Goal: Communication & Community: Participate in discussion

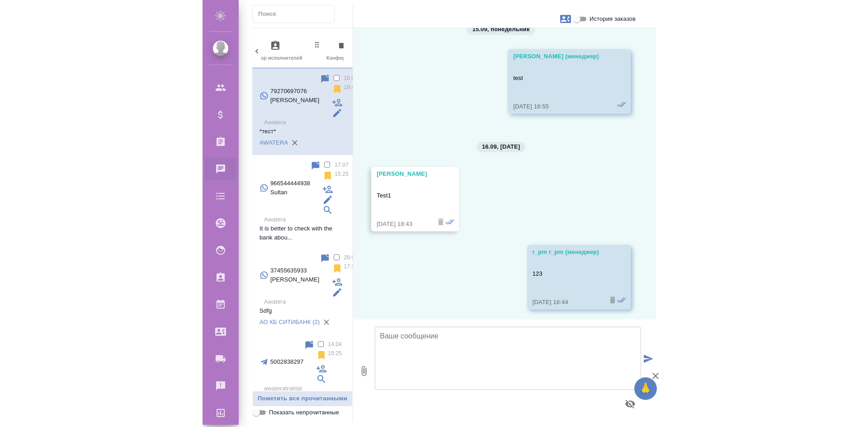
scroll to position [1970, 0]
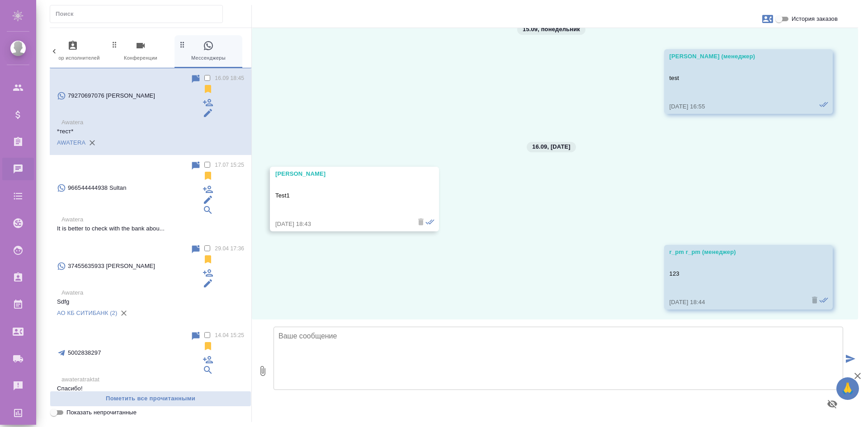
click at [396, 366] on textarea at bounding box center [559, 358] width 570 height 63
click at [262, 374] on icon "button" at bounding box center [262, 371] width 11 height 11
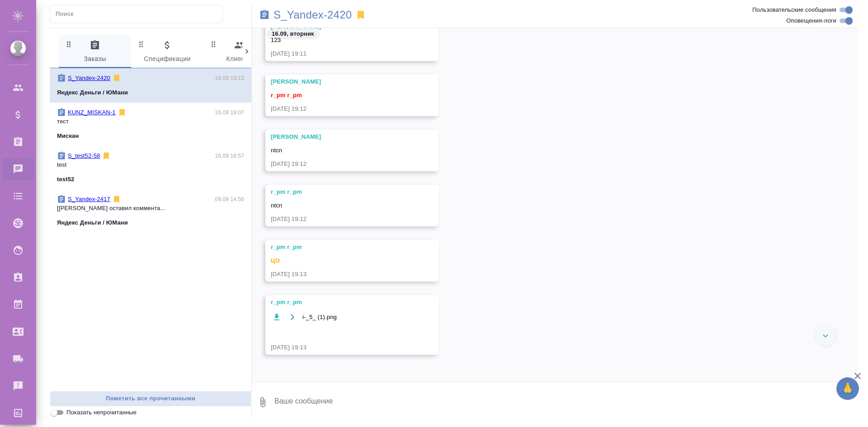
scroll to position [912, 0]
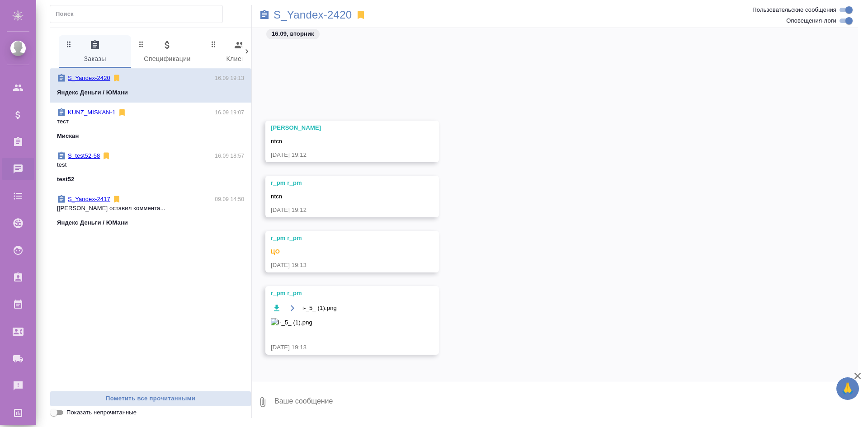
click at [257, 406] on button "0" at bounding box center [263, 402] width 22 height 31
click at [224, 358] on span "С локального диска" at bounding box center [195, 355] width 106 height 12
click at [0, 0] on input "С локального диска" at bounding box center [0, 0] width 0 height 0
click at [335, 402] on textarea at bounding box center [559, 402] width 570 height 31
type textarea "image test"
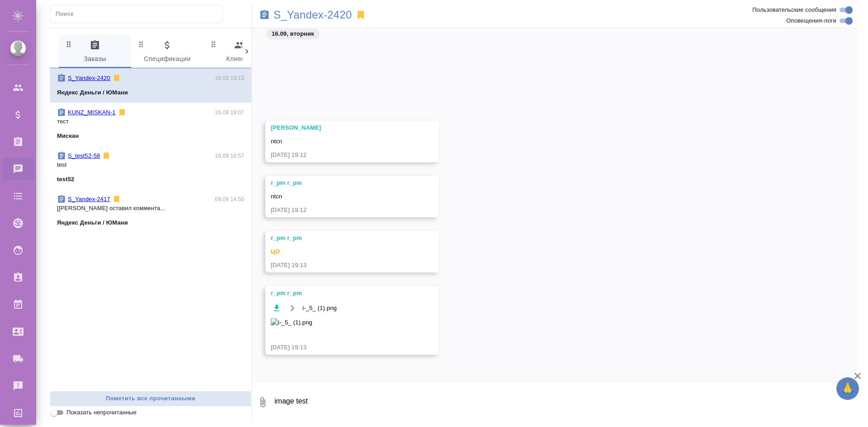
scroll to position [1000, 0]
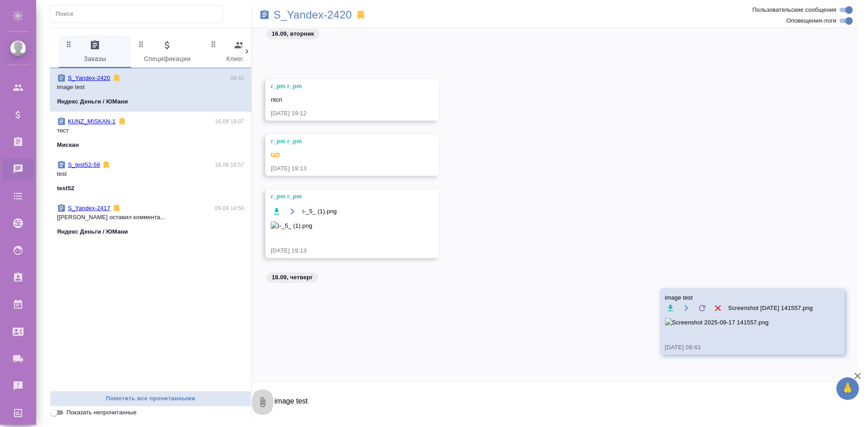
click at [260, 404] on icon "button" at bounding box center [262, 402] width 11 height 11
click at [214, 351] on span "С локального диска" at bounding box center [188, 354] width 61 height 11
click at [0, 0] on input "С локального диска" at bounding box center [0, 0] width 0 height 0
click at [362, 406] on textarea "image test" at bounding box center [559, 402] width 570 height 31
type textarea "image test 2"
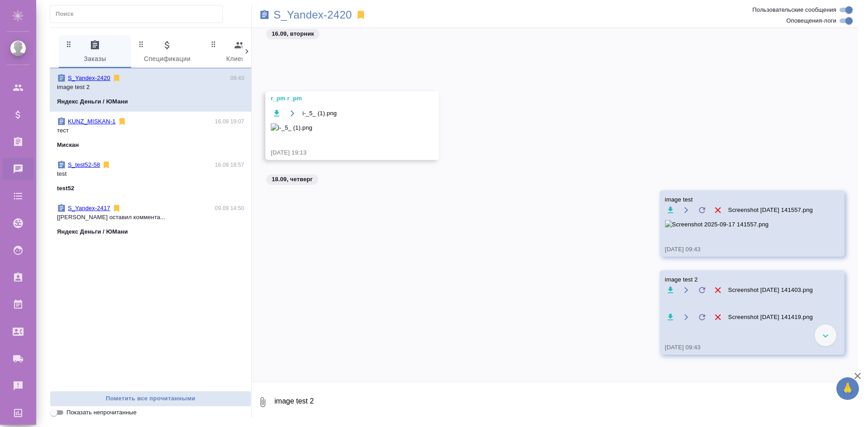
scroll to position [1162, 0]
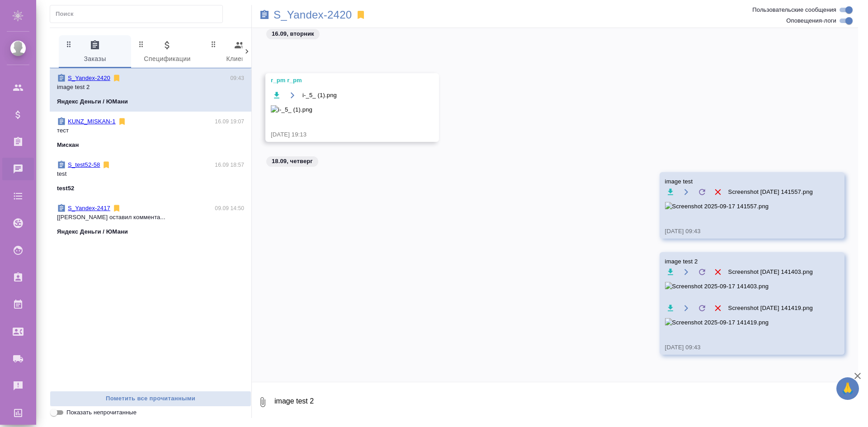
click at [857, 381] on icon "button" at bounding box center [857, 376] width 11 height 11
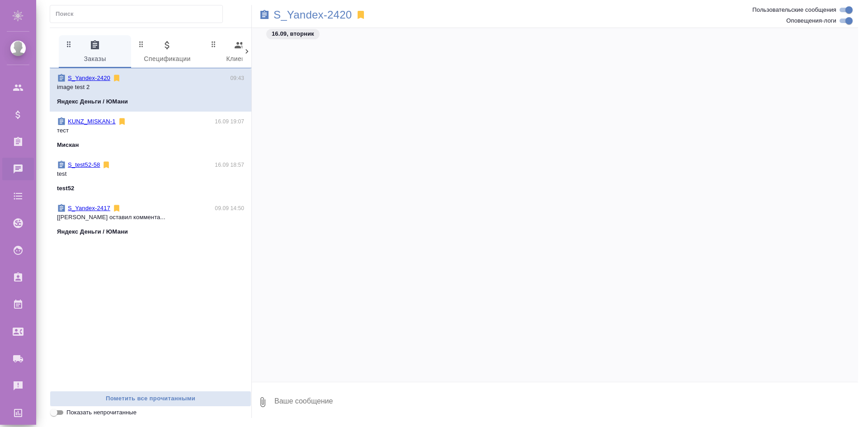
scroll to position [1162, 0]
